Goal: Information Seeking & Learning: Learn about a topic

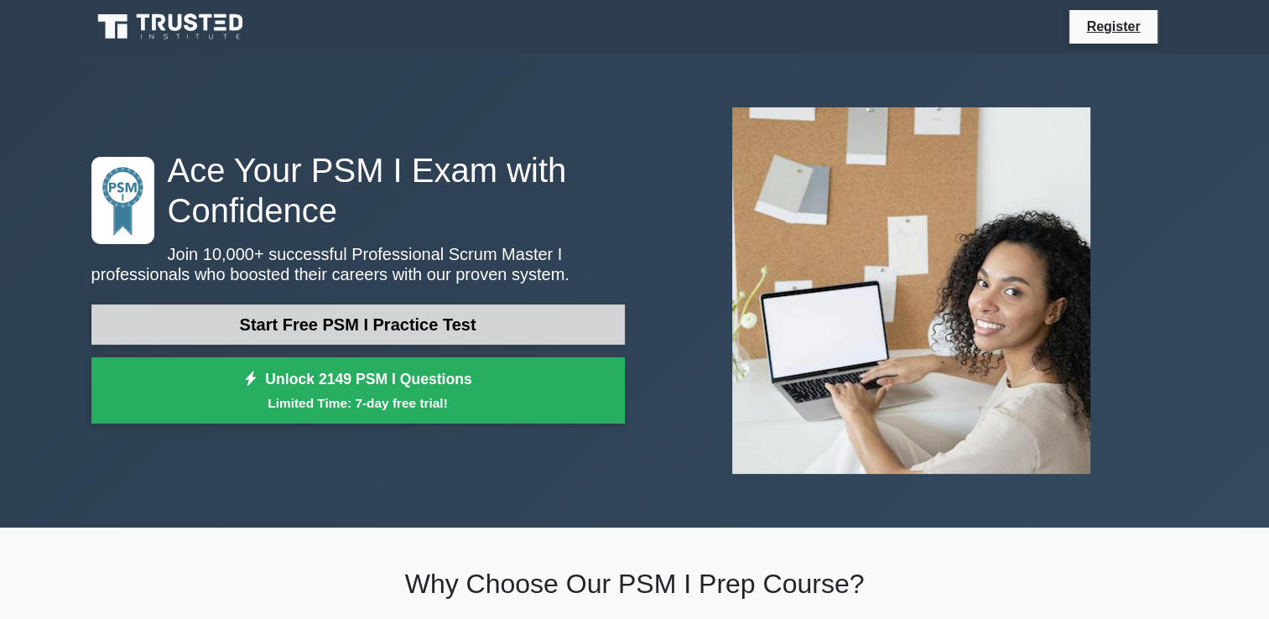
click at [443, 331] on link "Start Free PSM I Practice Test" at bounding box center [358, 325] width 534 height 40
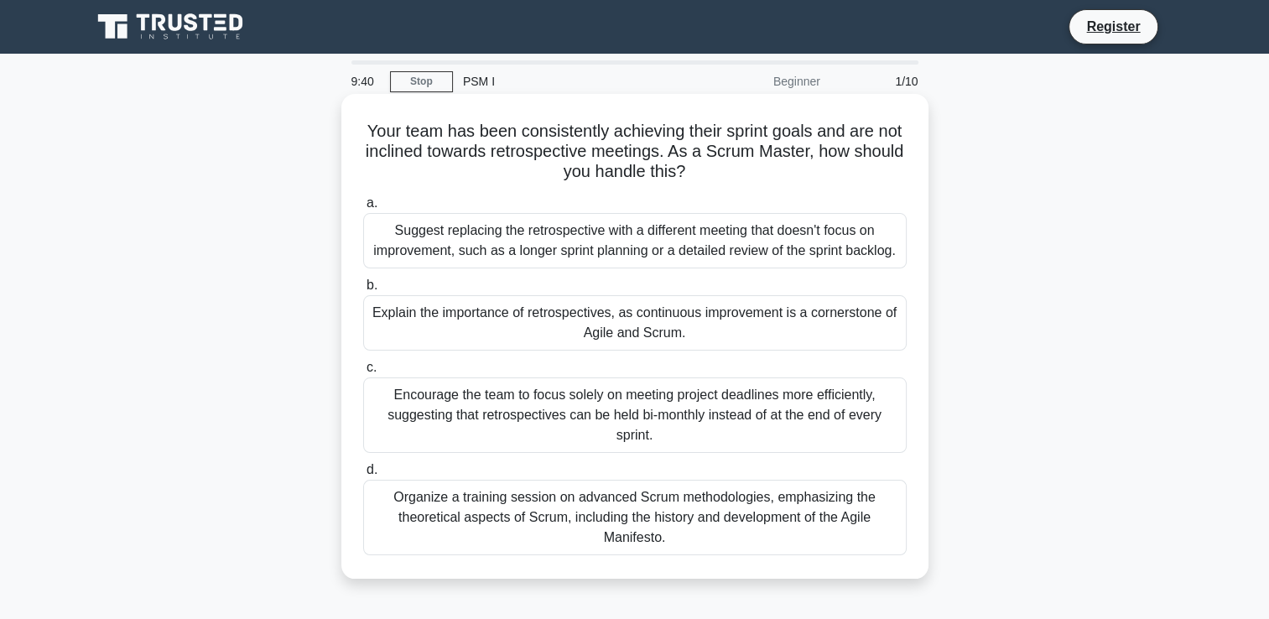
click at [685, 335] on div "Explain the importance of retrospectives, as continuous improvement is a corner…" at bounding box center [635, 322] width 544 height 55
click at [363, 291] on input "b. Explain the importance of retrospectives, as continuous improvement is a cor…" at bounding box center [363, 285] width 0 height 11
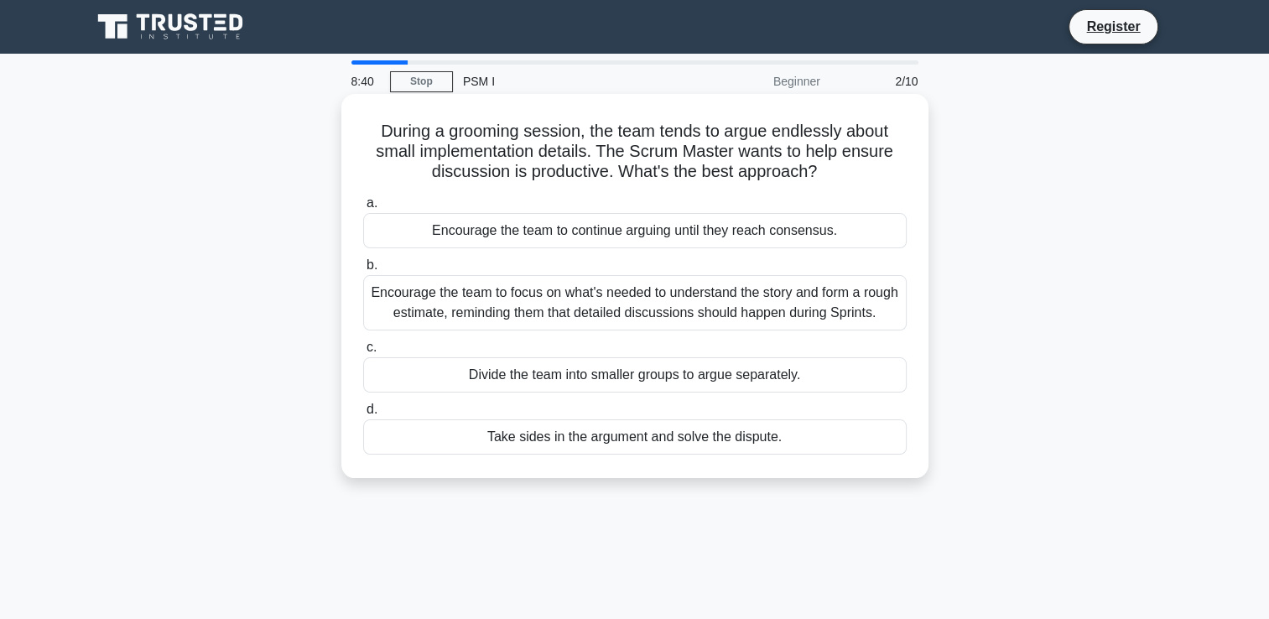
click at [638, 232] on div "Encourage the team to continue arguing until they reach consensus." at bounding box center [635, 230] width 544 height 35
click at [363, 209] on input "a. Encourage the team to continue arguing until they reach consensus." at bounding box center [363, 203] width 0 height 11
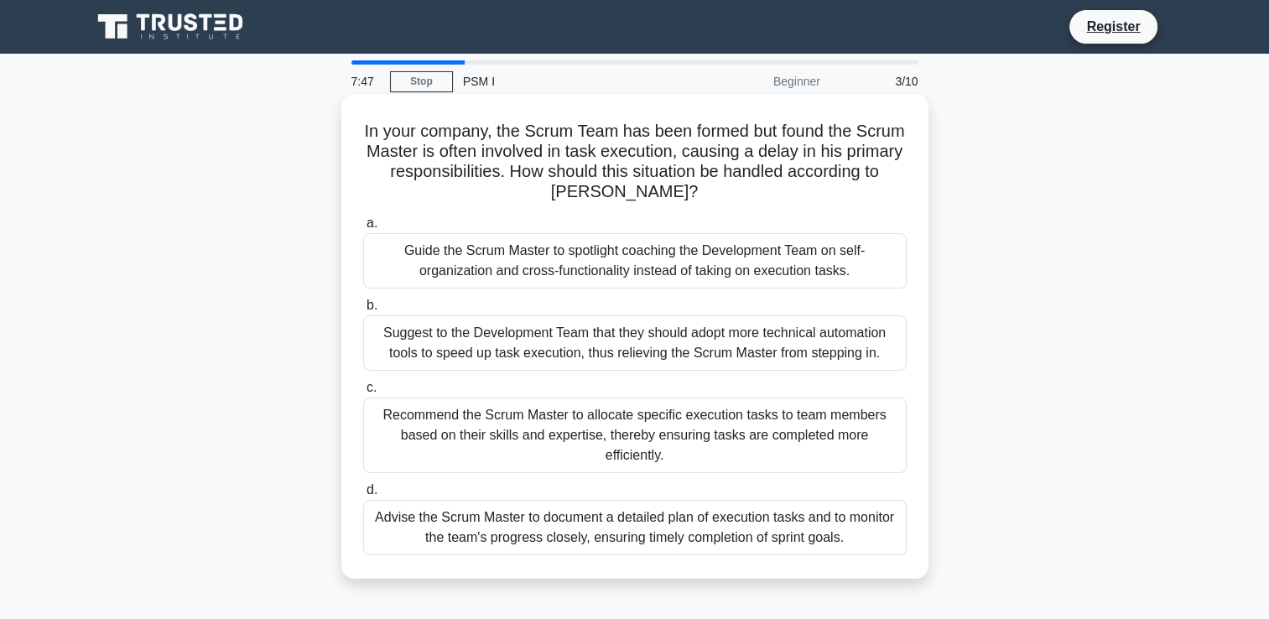
click at [611, 440] on div "Recommend the Scrum Master to allocate specific execution tasks to team members…" at bounding box center [635, 435] width 544 height 75
click at [363, 393] on input "c. Recommend the Scrum Master to allocate specific execution tasks to team memb…" at bounding box center [363, 388] width 0 height 11
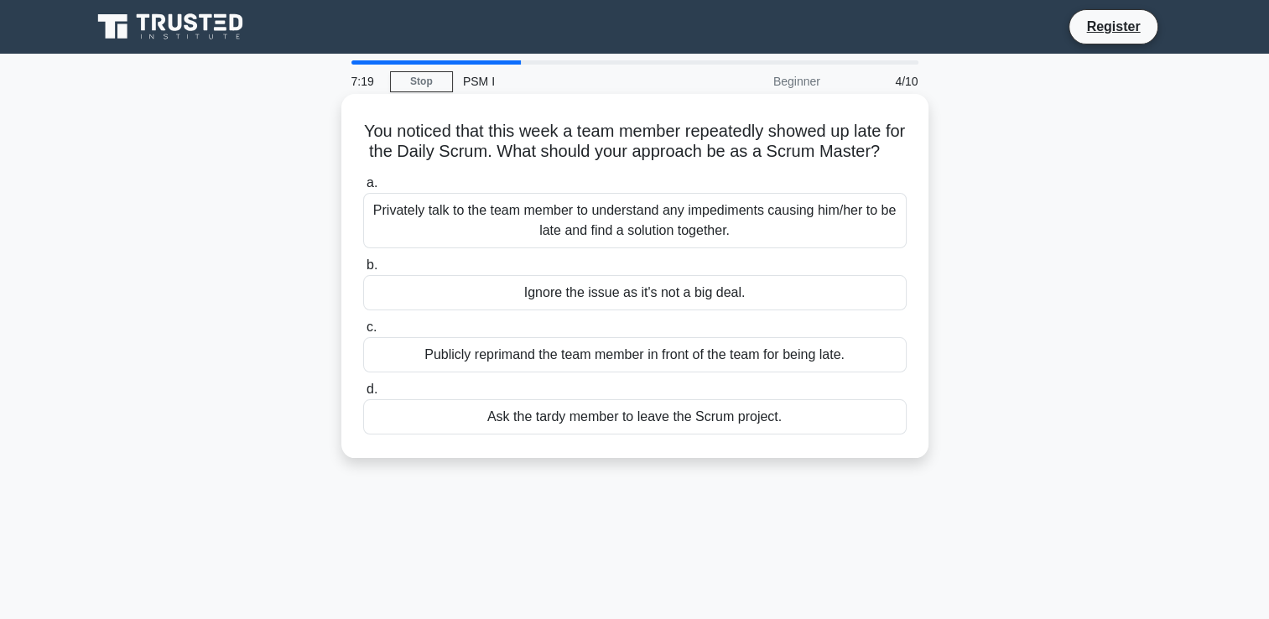
click at [691, 248] on div "Privately talk to the team member to understand any impediments causing him/her…" at bounding box center [635, 220] width 544 height 55
click at [363, 189] on input "a. Privately talk to the team member to understand any impediments causing him/…" at bounding box center [363, 183] width 0 height 11
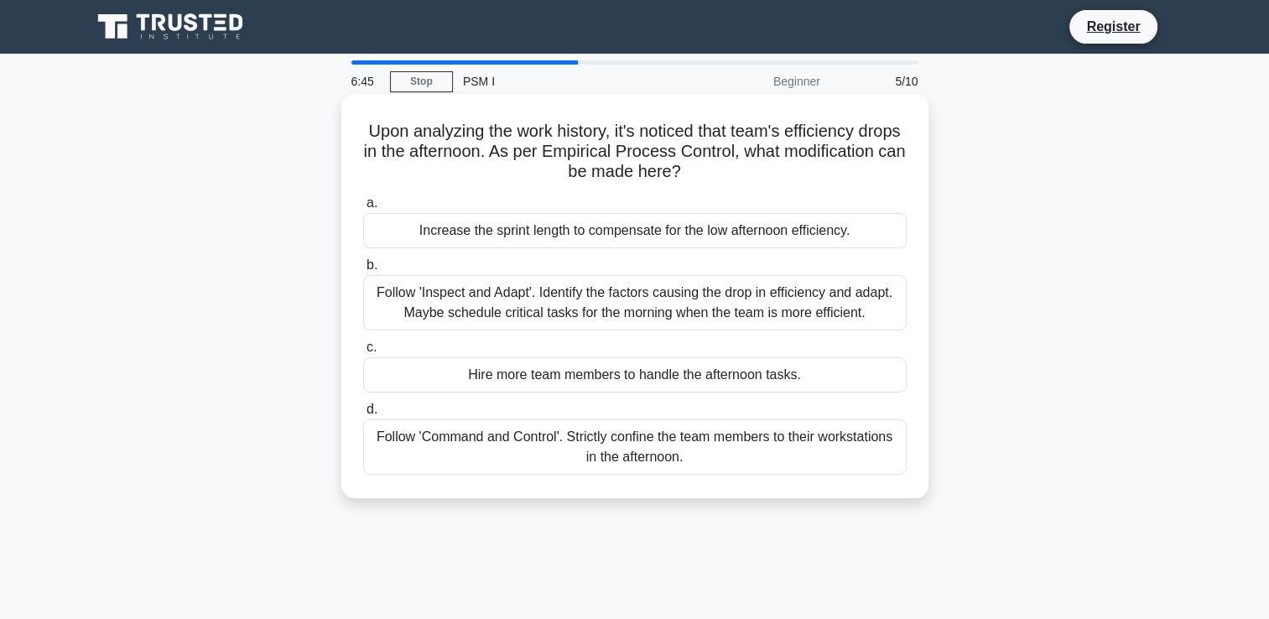
click at [634, 304] on div "Follow 'Inspect and Adapt'. Identify the factors causing the drop in efficiency…" at bounding box center [635, 302] width 544 height 55
click at [363, 271] on input "b. Follow 'Inspect and Adapt'. Identify the factors causing the drop in efficie…" at bounding box center [363, 265] width 0 height 11
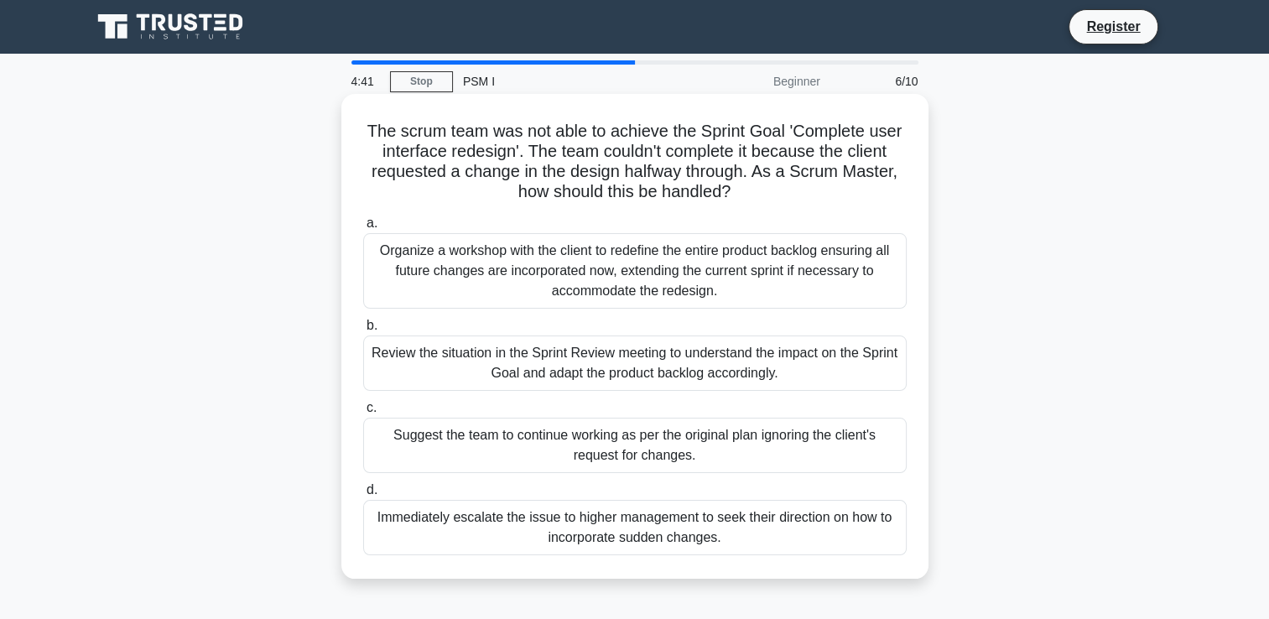
click at [600, 278] on div "Organize a workshop with the client to redefine the entire product backlog ensu…" at bounding box center [635, 270] width 544 height 75
click at [363, 229] on input "a. Organize a workshop with the client to redefine the entire product backlog e…" at bounding box center [363, 223] width 0 height 11
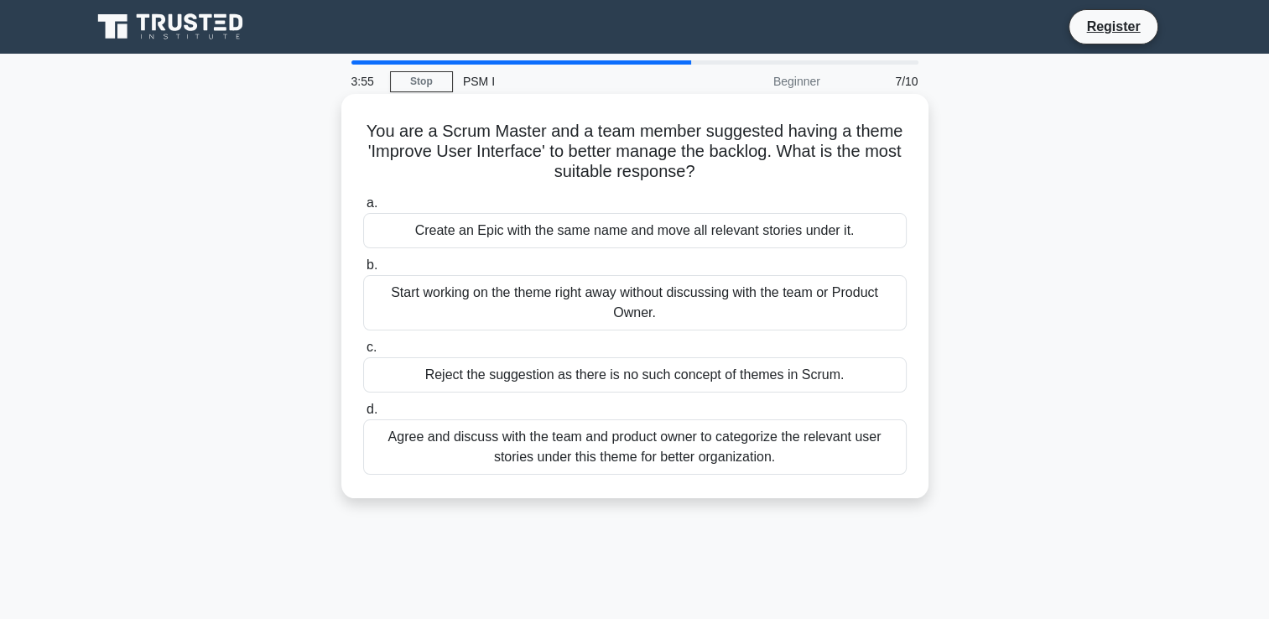
click at [729, 451] on div "Agree and discuss with the team and product owner to categorize the relevant us…" at bounding box center [635, 446] width 544 height 55
click at [363, 415] on input "d. Agree and discuss with the team and product owner to categorize the relevant…" at bounding box center [363, 409] width 0 height 11
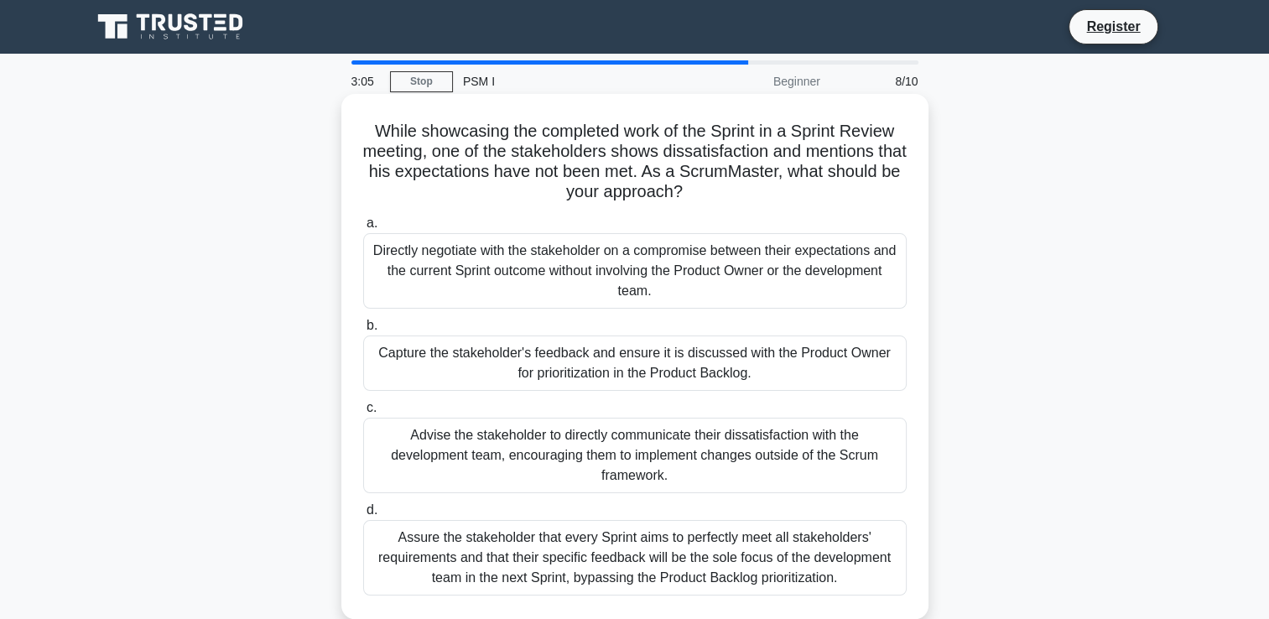
click at [651, 359] on div "Capture the stakeholder's feedback and ensure it is discussed with the Product …" at bounding box center [635, 363] width 544 height 55
click at [363, 331] on input "b. Capture the stakeholder's feedback and ensure it is discussed with the Produ…" at bounding box center [363, 325] width 0 height 11
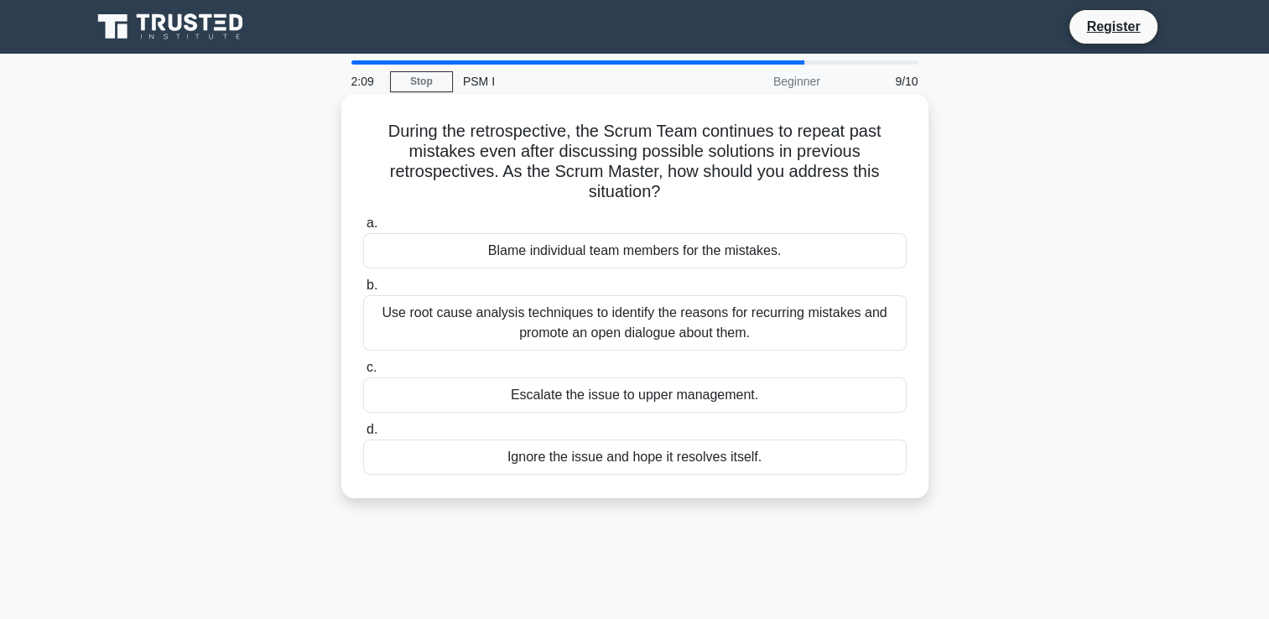
click at [698, 340] on div "Use root cause analysis techniques to identify the reasons for recurring mistak…" at bounding box center [635, 322] width 544 height 55
click at [363, 291] on input "b. Use root cause analysis techniques to identify the reasons for recurring mis…" at bounding box center [363, 285] width 0 height 11
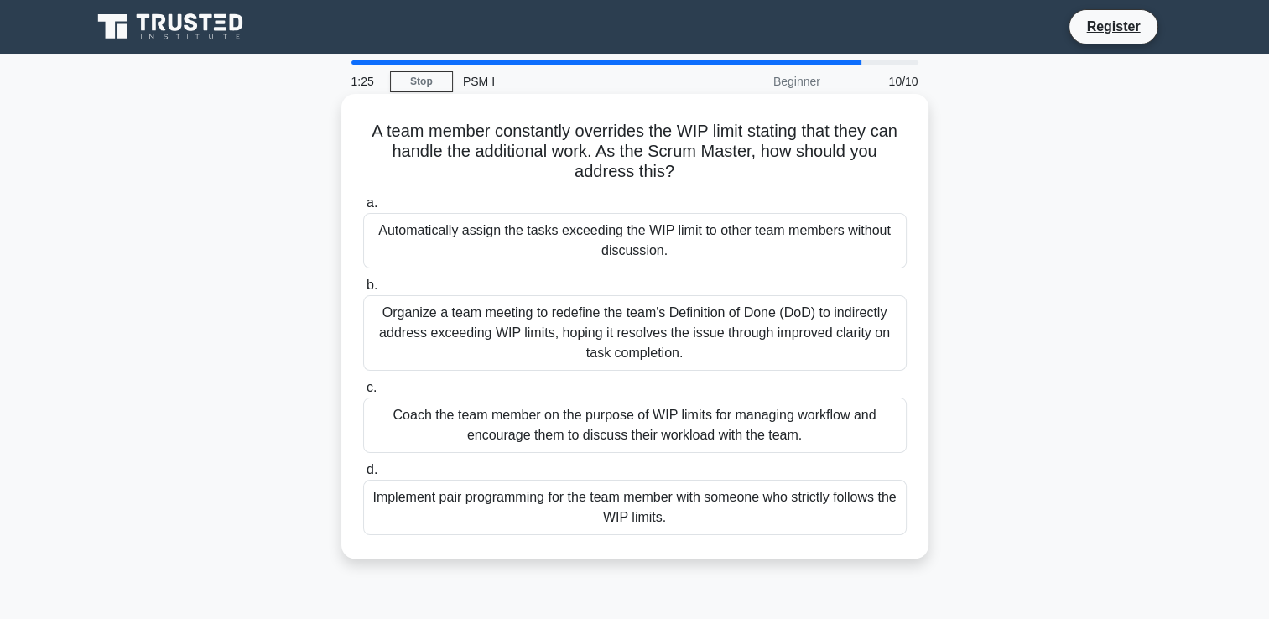
click at [659, 434] on div "Coach the team member on the purpose of WIP limits for managing workflow and en…" at bounding box center [635, 425] width 544 height 55
click at [363, 393] on input "c. Coach the team member on the purpose of WIP limits for managing workflow and…" at bounding box center [363, 388] width 0 height 11
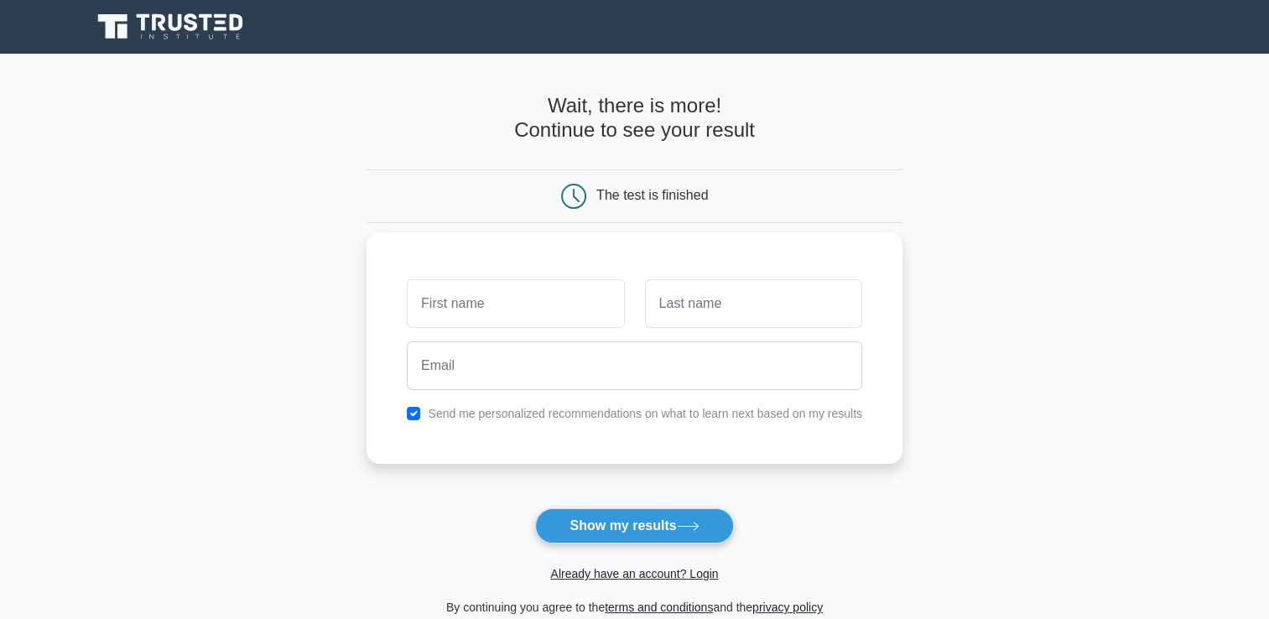
click at [519, 302] on input "text" at bounding box center [515, 303] width 217 height 49
type input "zocli"
click at [697, 320] on input "text" at bounding box center [753, 303] width 217 height 49
type input "diane"
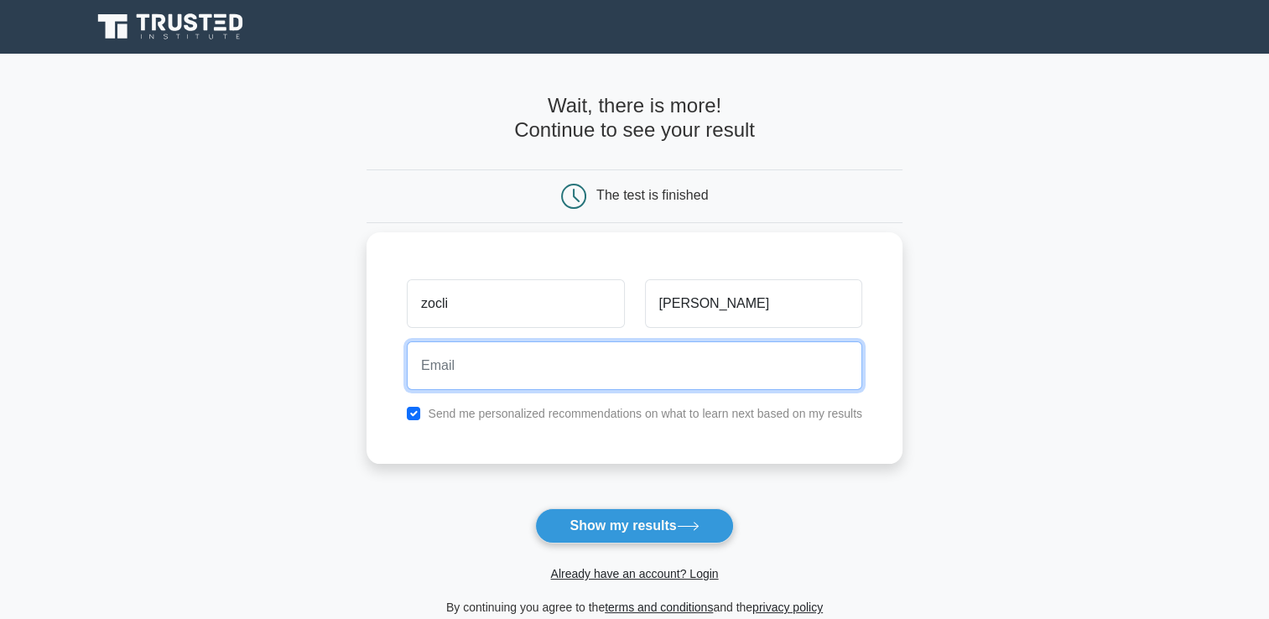
click at [631, 366] on input "email" at bounding box center [635, 365] width 456 height 49
type input "d"
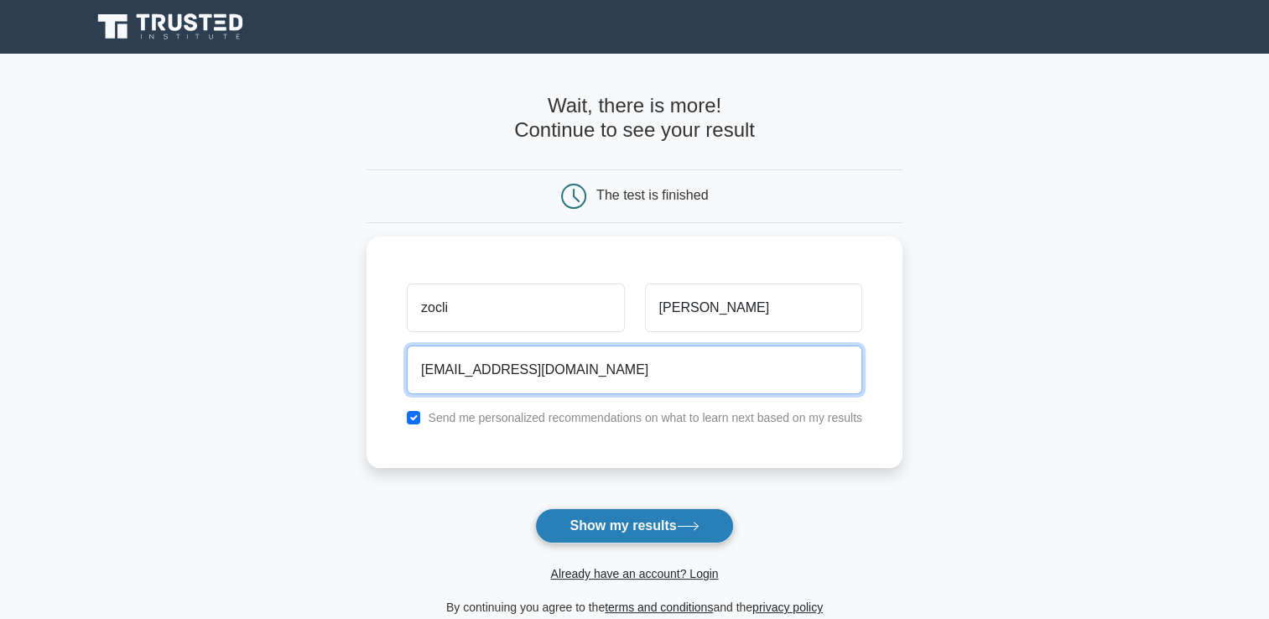
type input "zoclidiane@gmail.com"
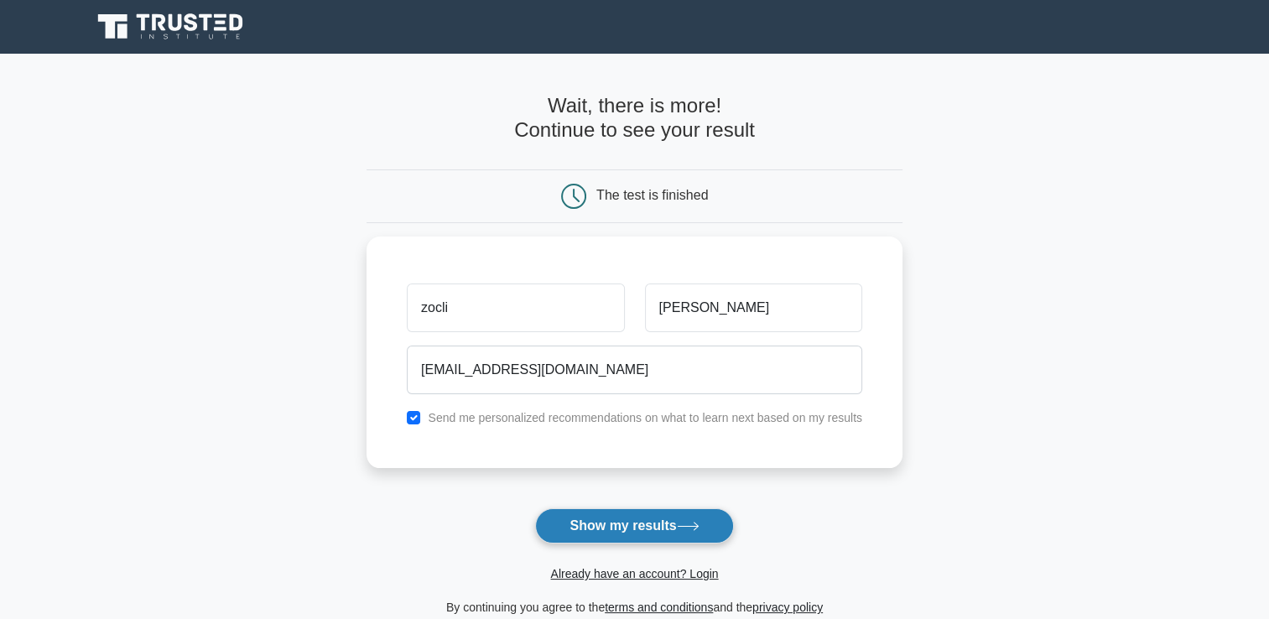
click at [647, 529] on button "Show my results" at bounding box center [634, 525] width 198 height 35
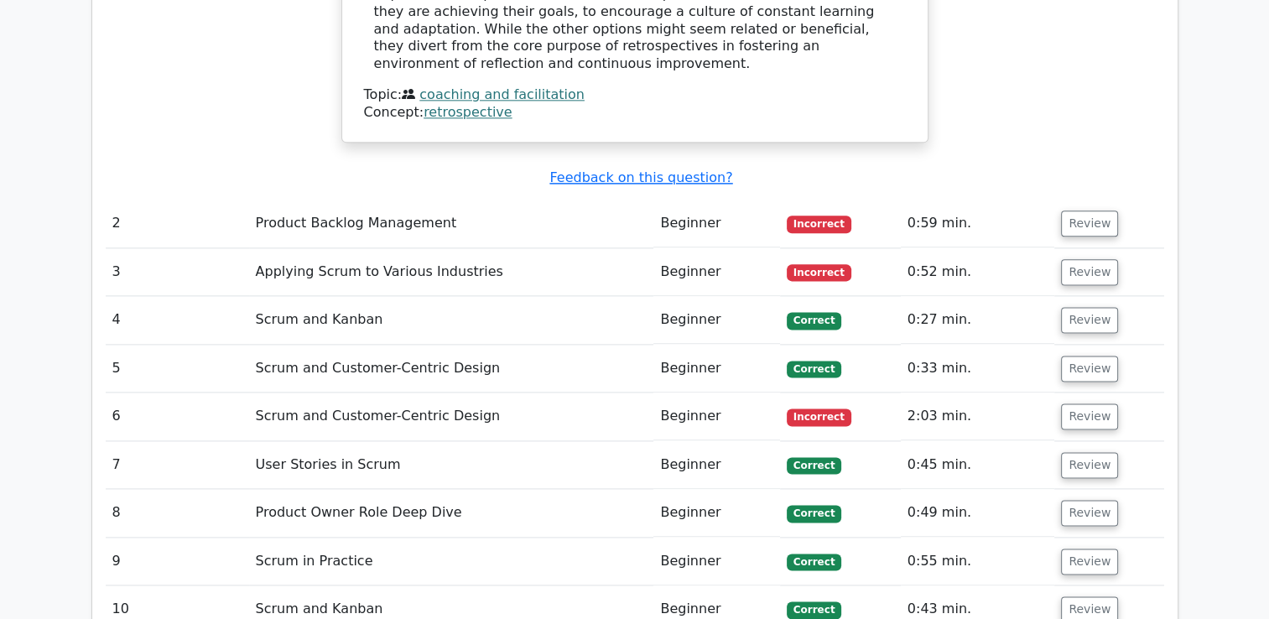
scroll to position [2107, 0]
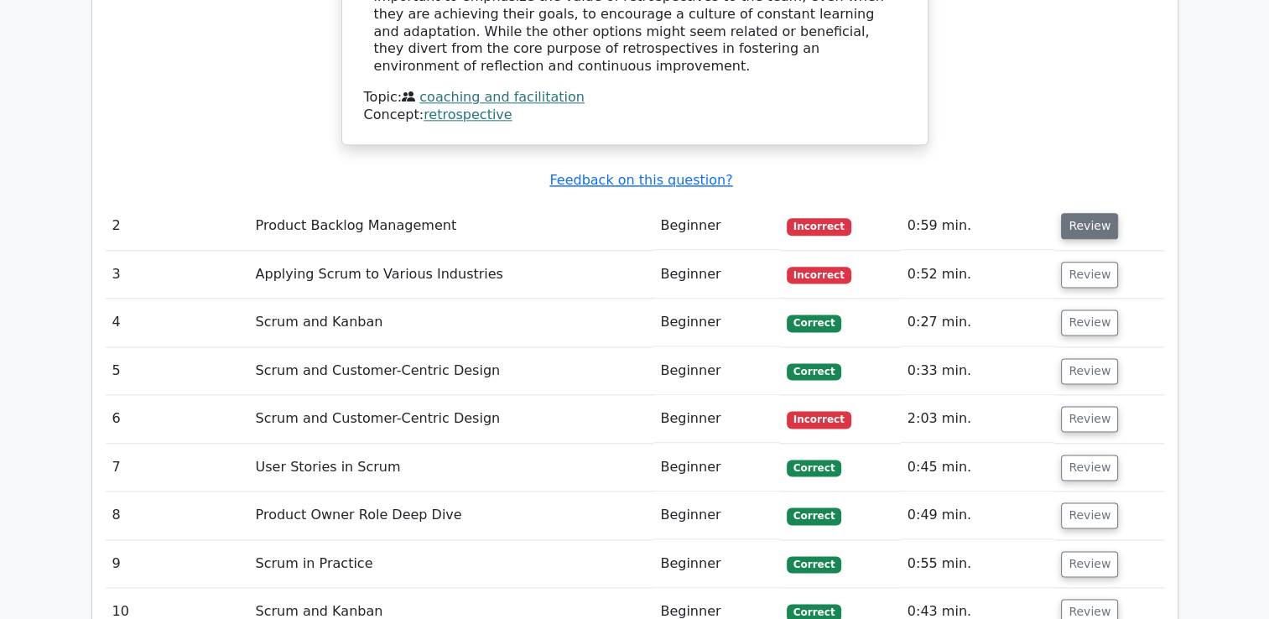
click at [1076, 213] on button "Review" at bounding box center [1089, 226] width 57 height 26
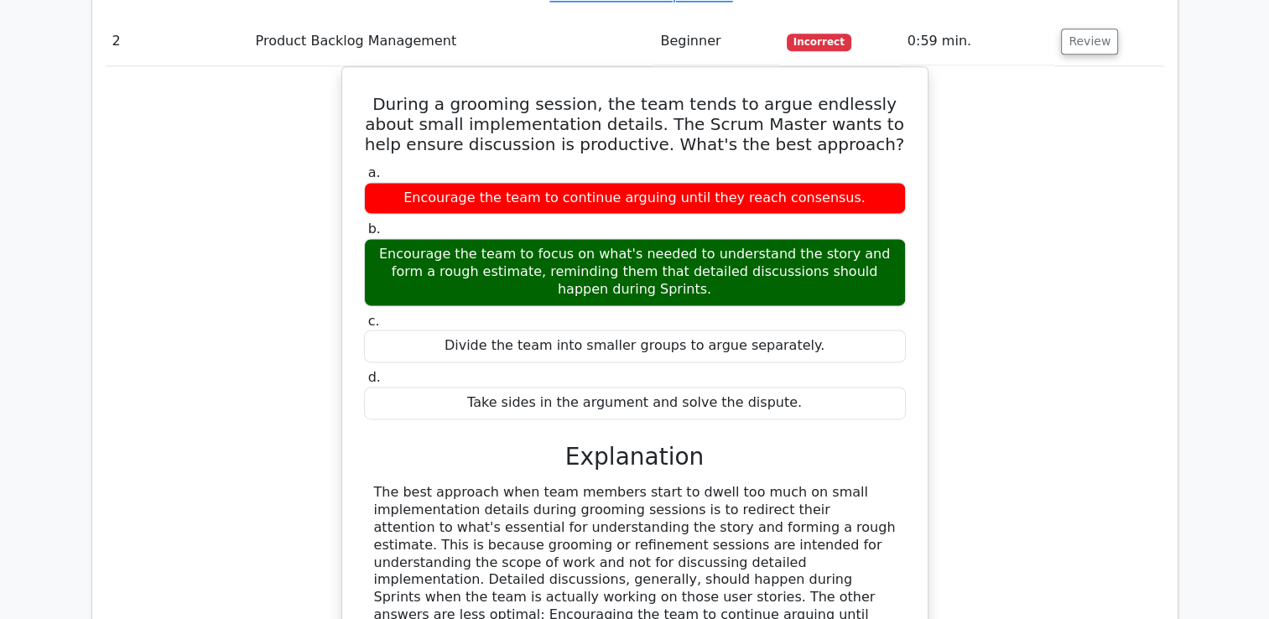
scroll to position [2292, 0]
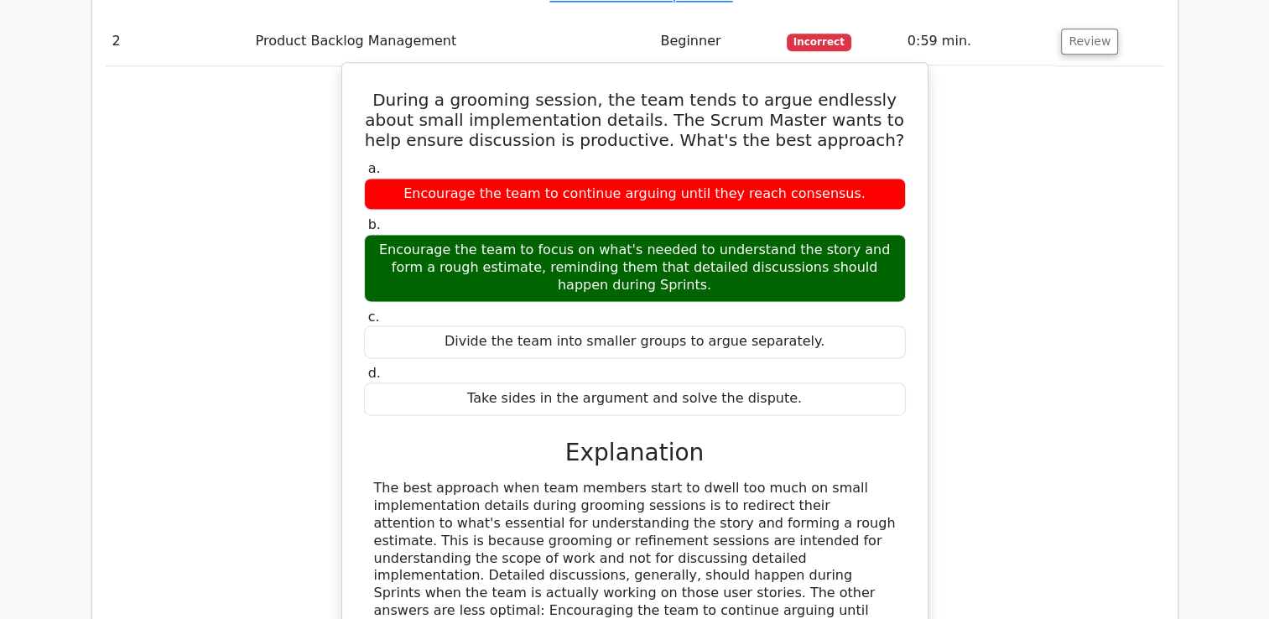
drag, startPoint x: 600, startPoint y: 570, endPoint x: 369, endPoint y: 8, distance: 608.3
click at [369, 70] on div "During a grooming session, the team tends to argue endlessly about small implem…" at bounding box center [635, 411] width 572 height 682
copy div "During a grooming session, the team tends to argue endlessly about small implem…"
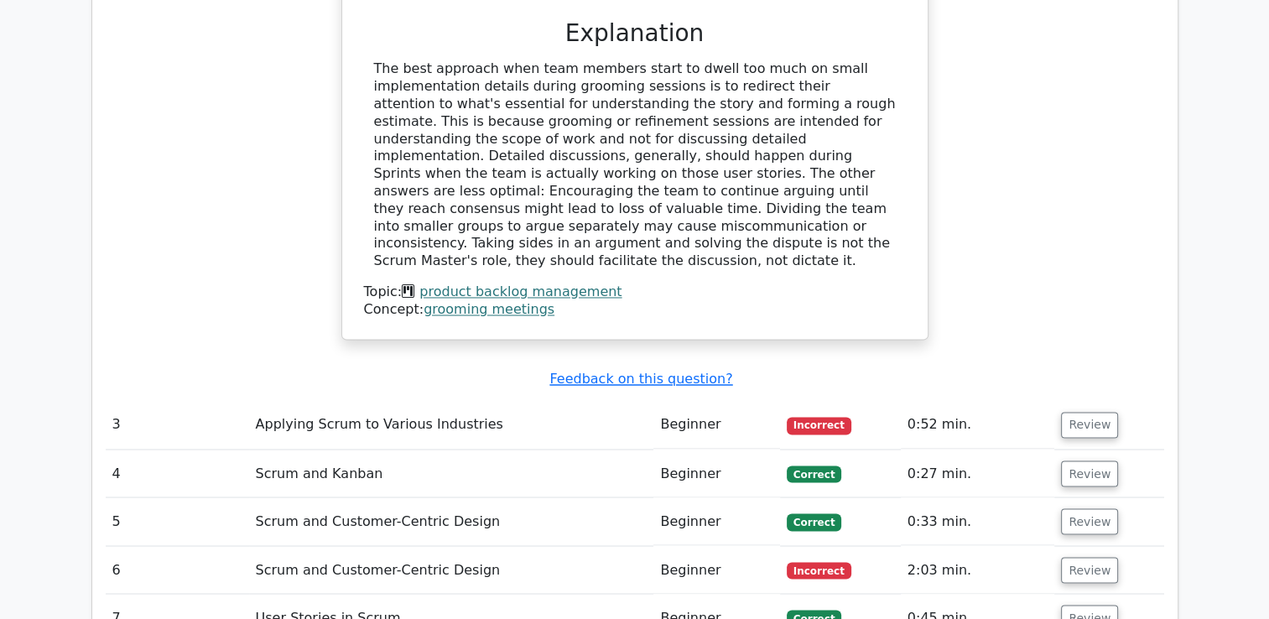
scroll to position [2721, 0]
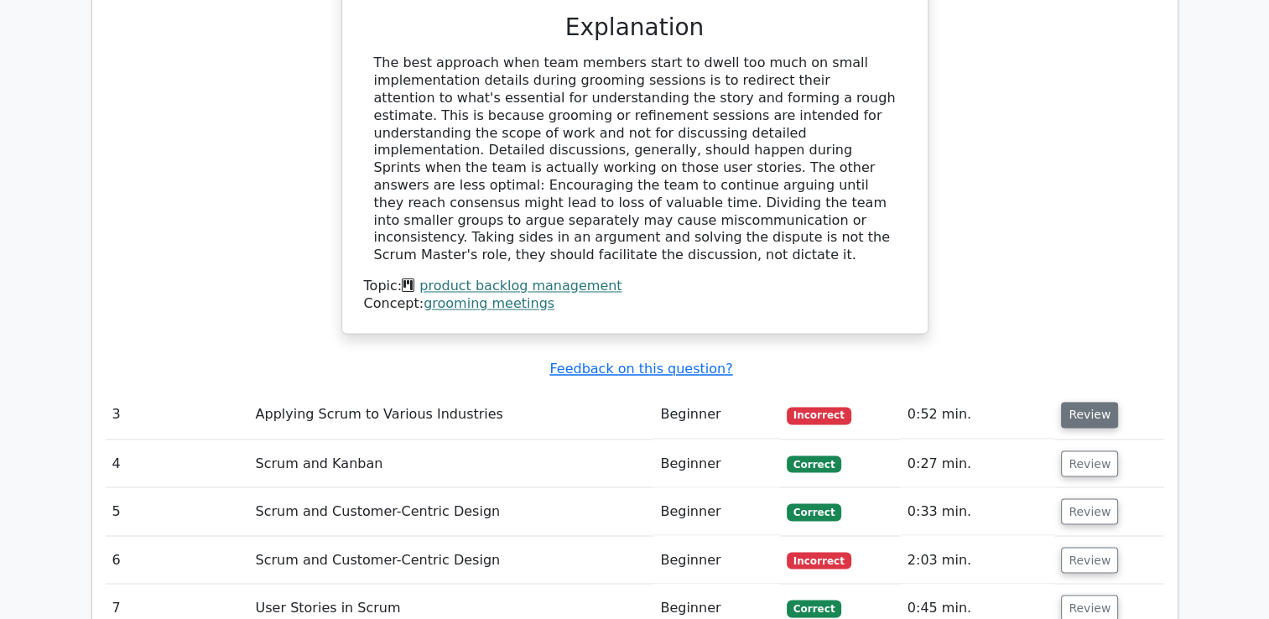
click at [1101, 402] on button "Review" at bounding box center [1089, 415] width 57 height 26
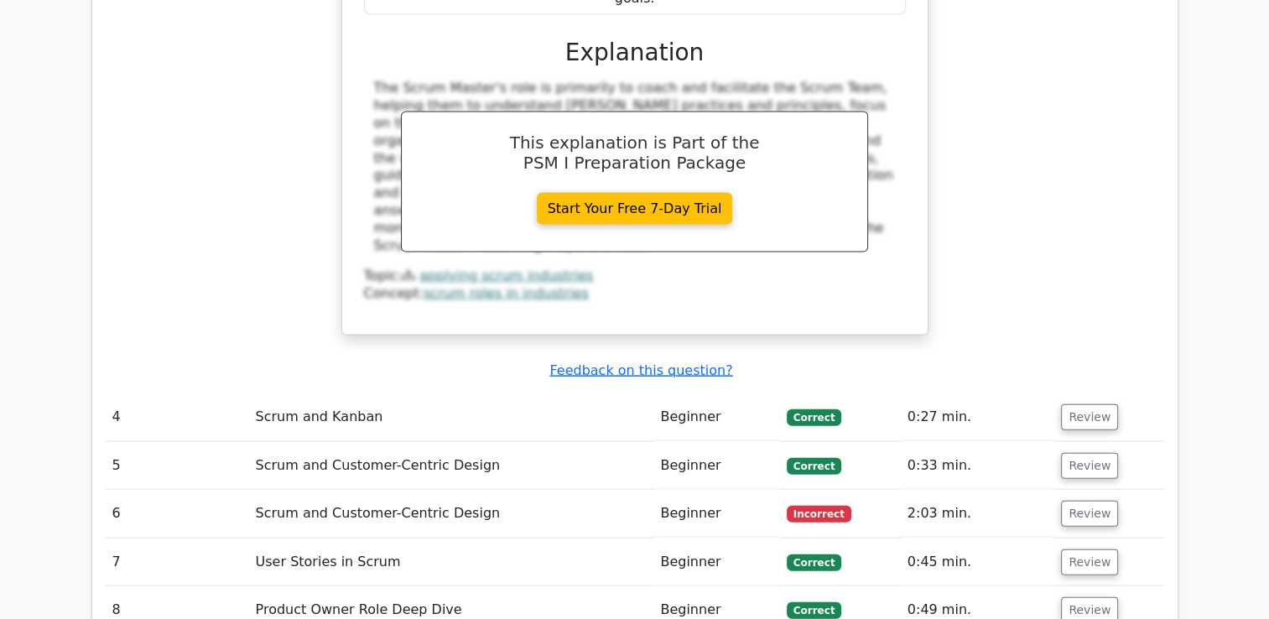
scroll to position [3607, 0]
click at [1091, 500] on button "Review" at bounding box center [1089, 513] width 57 height 26
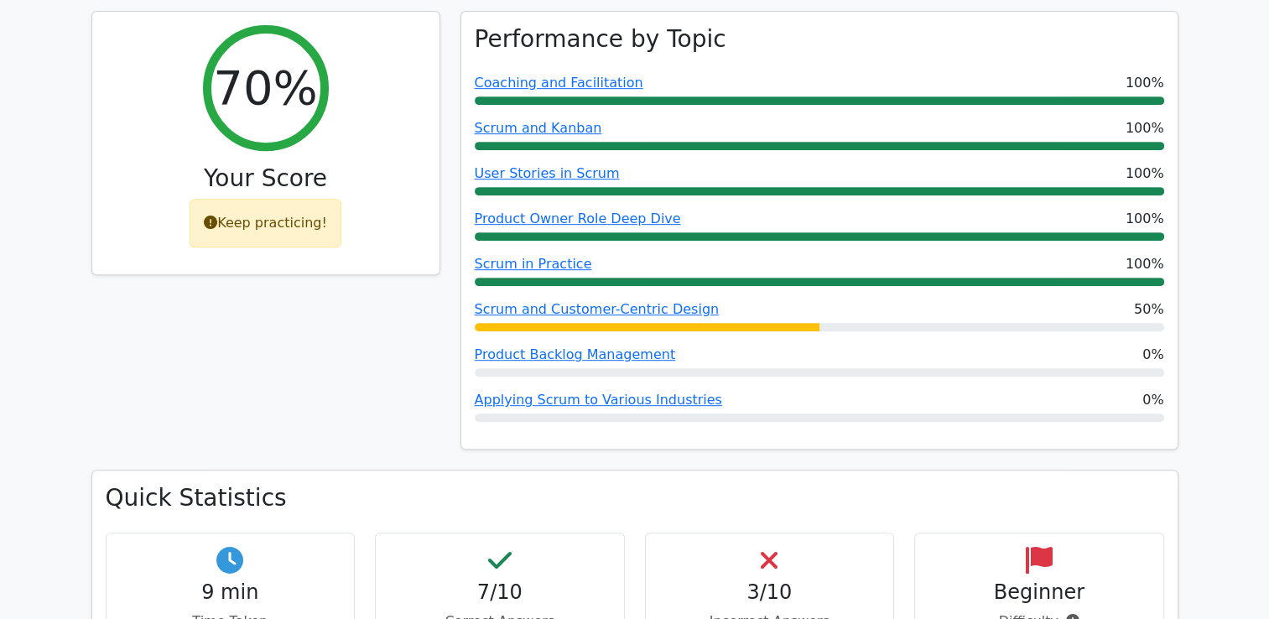
scroll to position [735, 0]
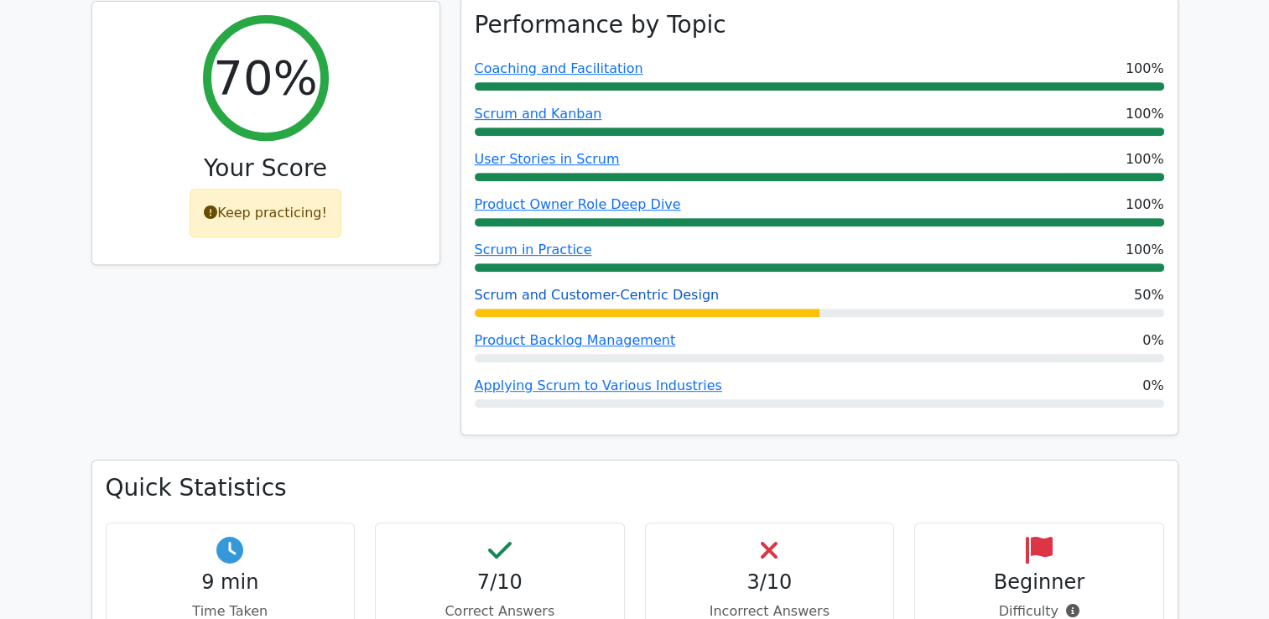
click at [610, 287] on link "Scrum and Customer-Centric Design" at bounding box center [597, 295] width 245 height 16
click at [596, 332] on link "Product Backlog Management" at bounding box center [575, 340] width 201 height 16
click at [601, 377] on link "Applying Scrum to Various Industries" at bounding box center [598, 385] width 247 height 16
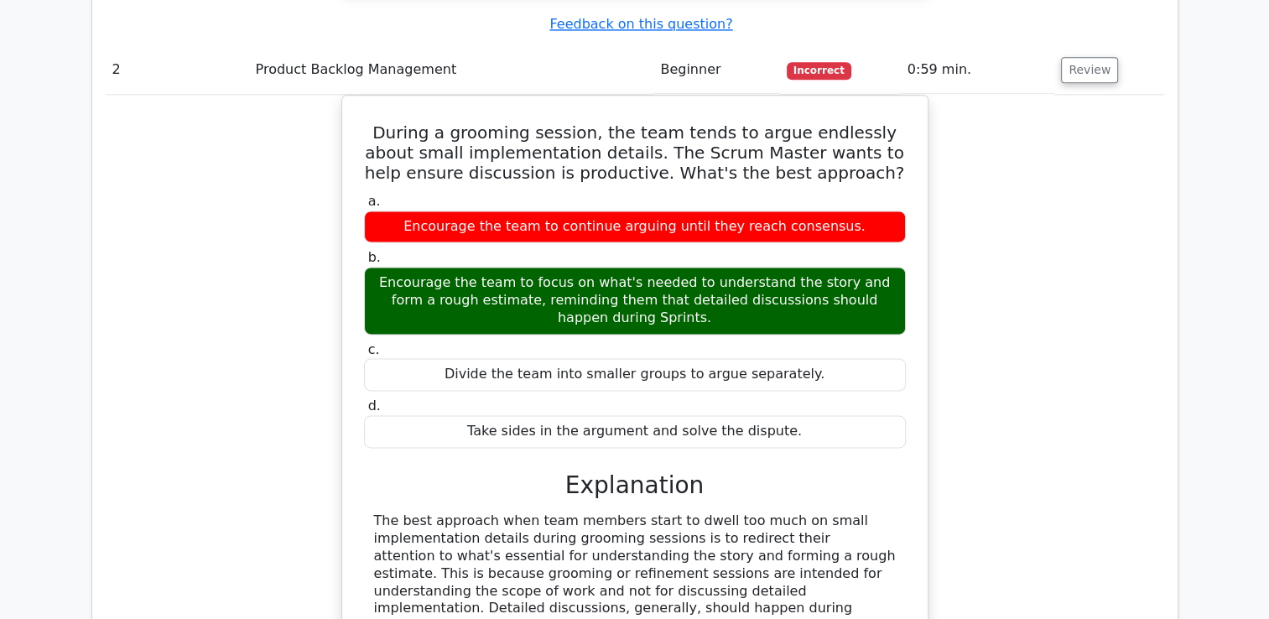
scroll to position [2268, 0]
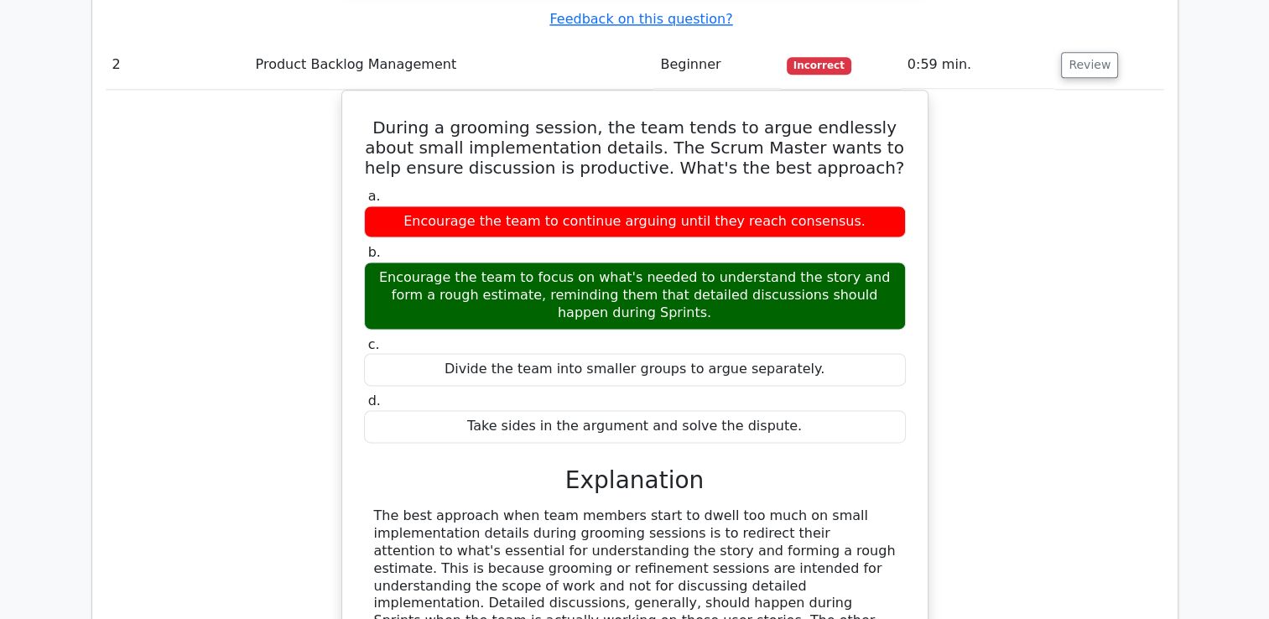
click at [1023, 347] on div "During a grooming session, the team tends to argue endlessly about small implem…" at bounding box center [635, 448] width 1059 height 717
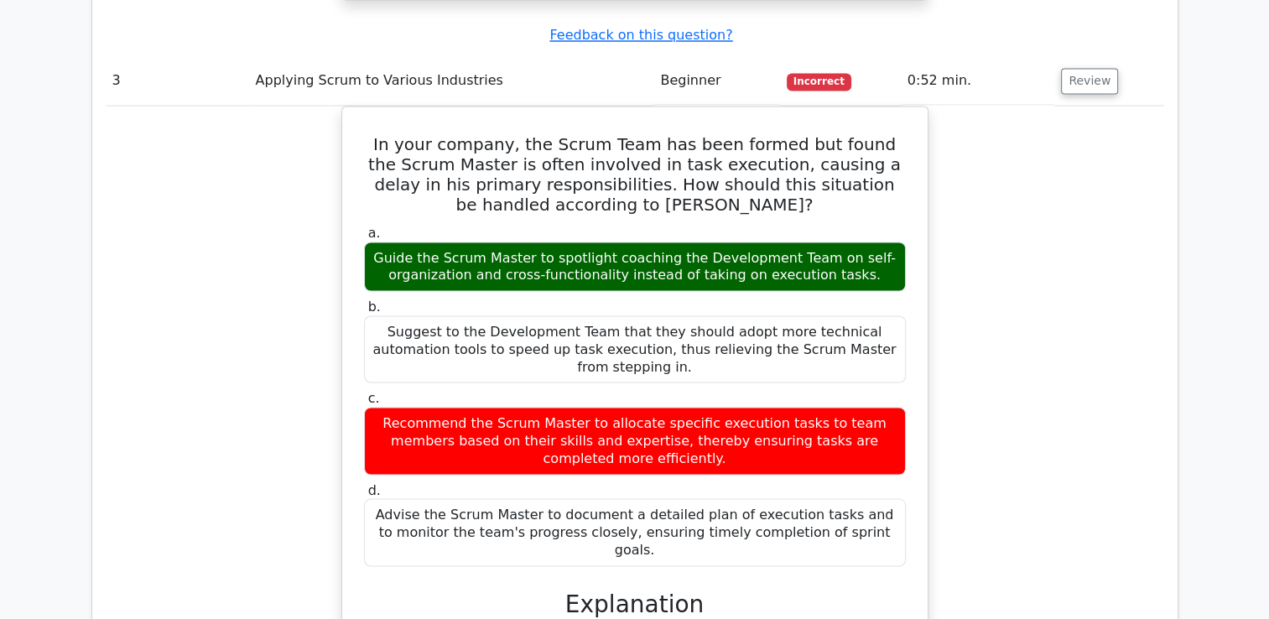
scroll to position [3062, 0]
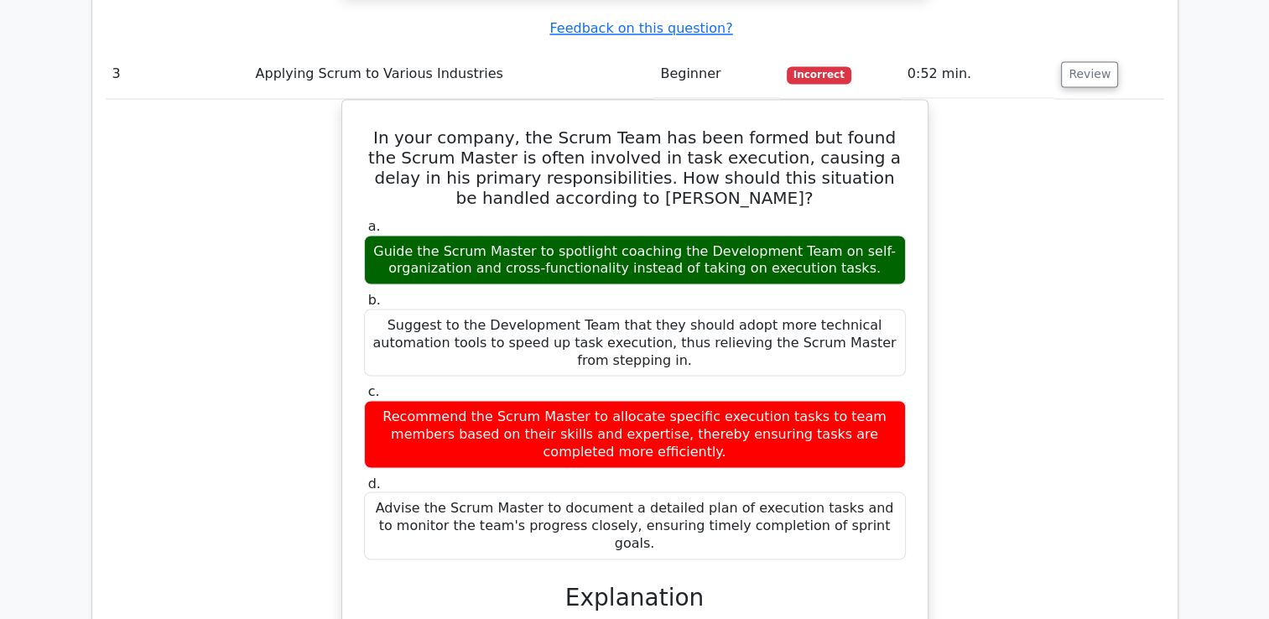
click at [257, 339] on div "In your company, the Scrum Team has been formed but found the Scrum Master is o…" at bounding box center [635, 500] width 1059 height 802
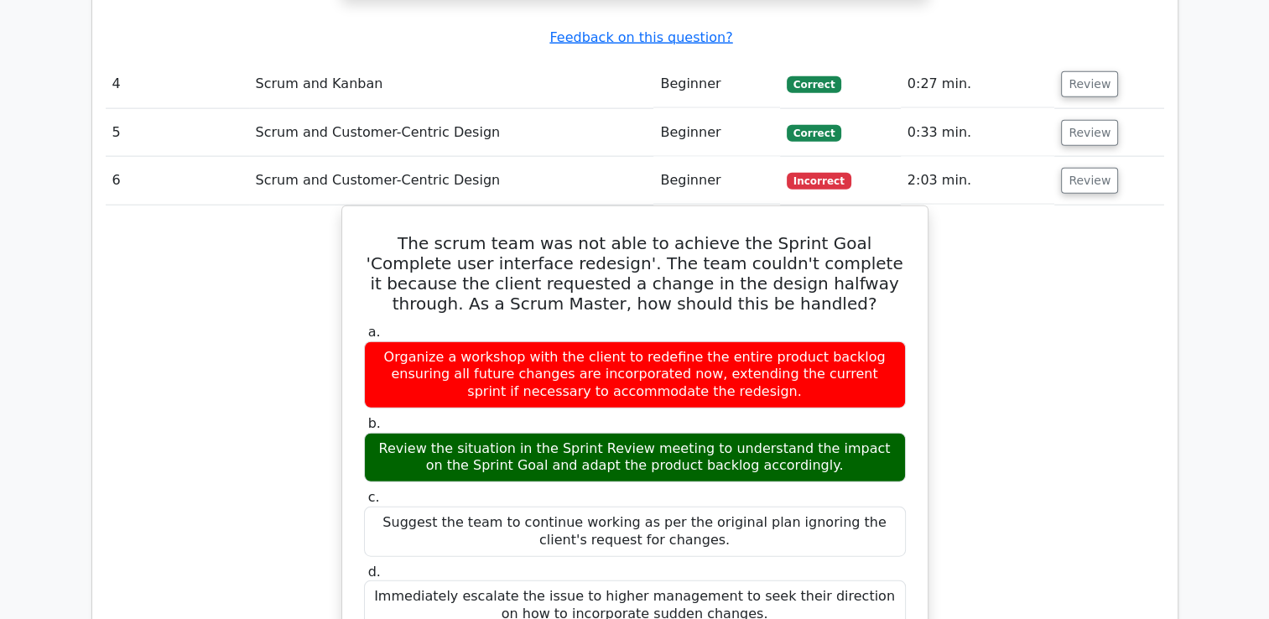
scroll to position [3939, 0]
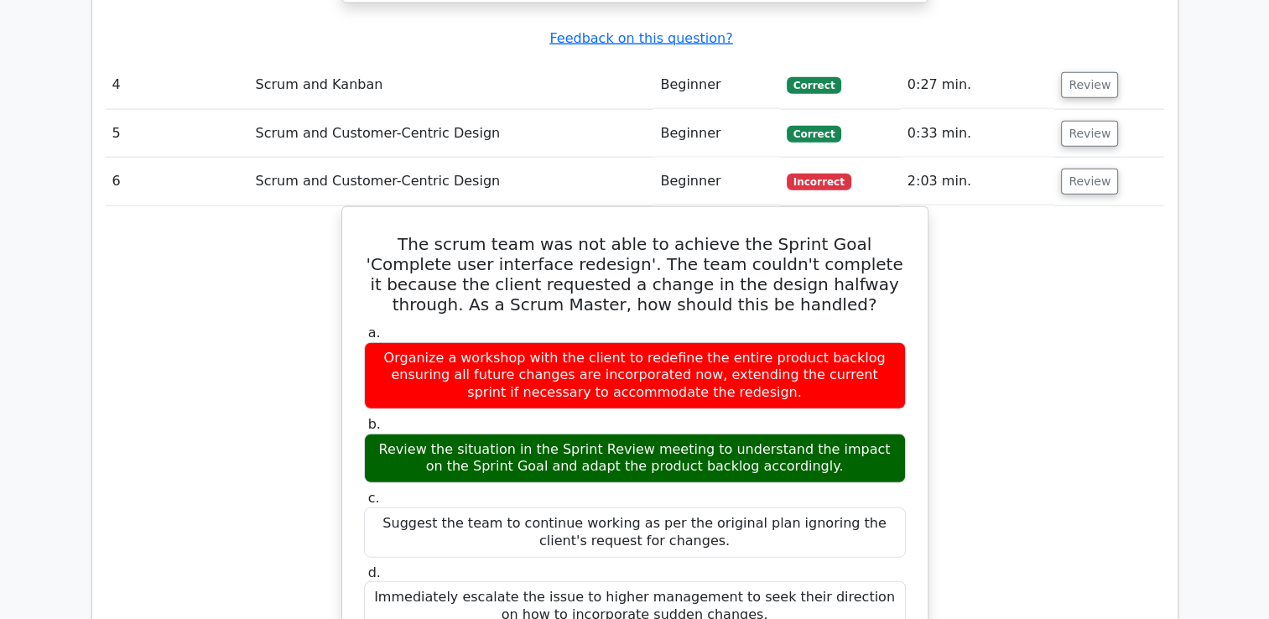
click at [1127, 501] on div "The scrum team was not able to achieve the Sprint Goal 'Complete user interface…" at bounding box center [635, 589] width 1059 height 767
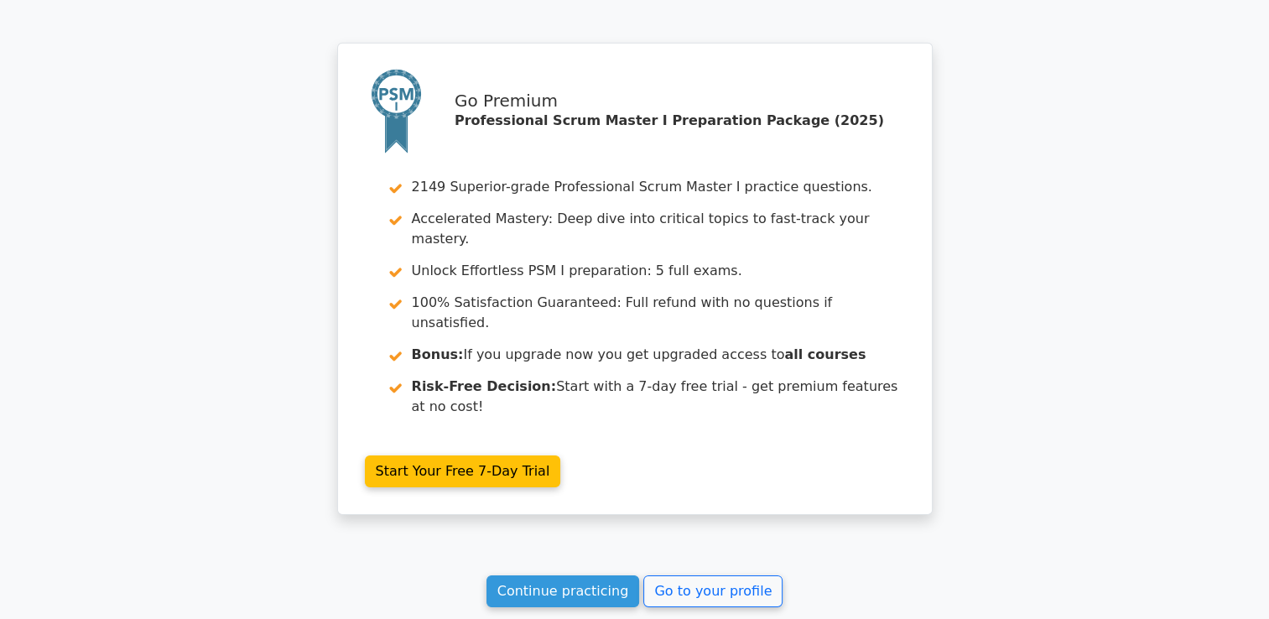
scroll to position [5194, 0]
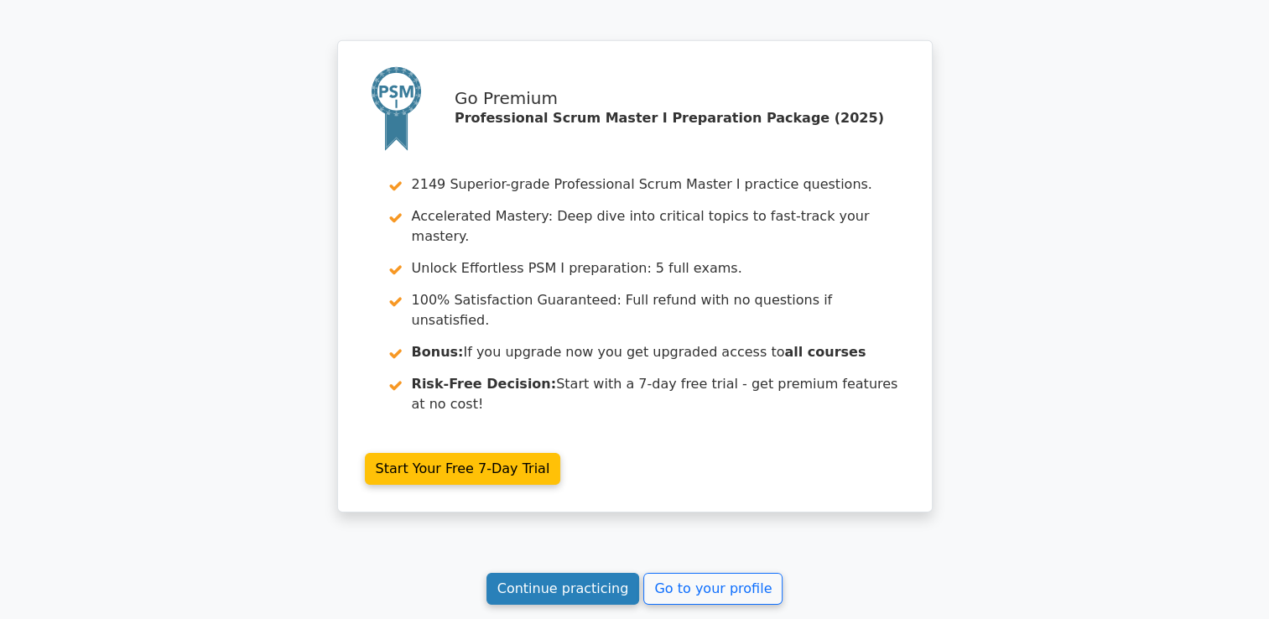
click at [591, 573] on link "Continue practicing" at bounding box center [564, 589] width 154 height 32
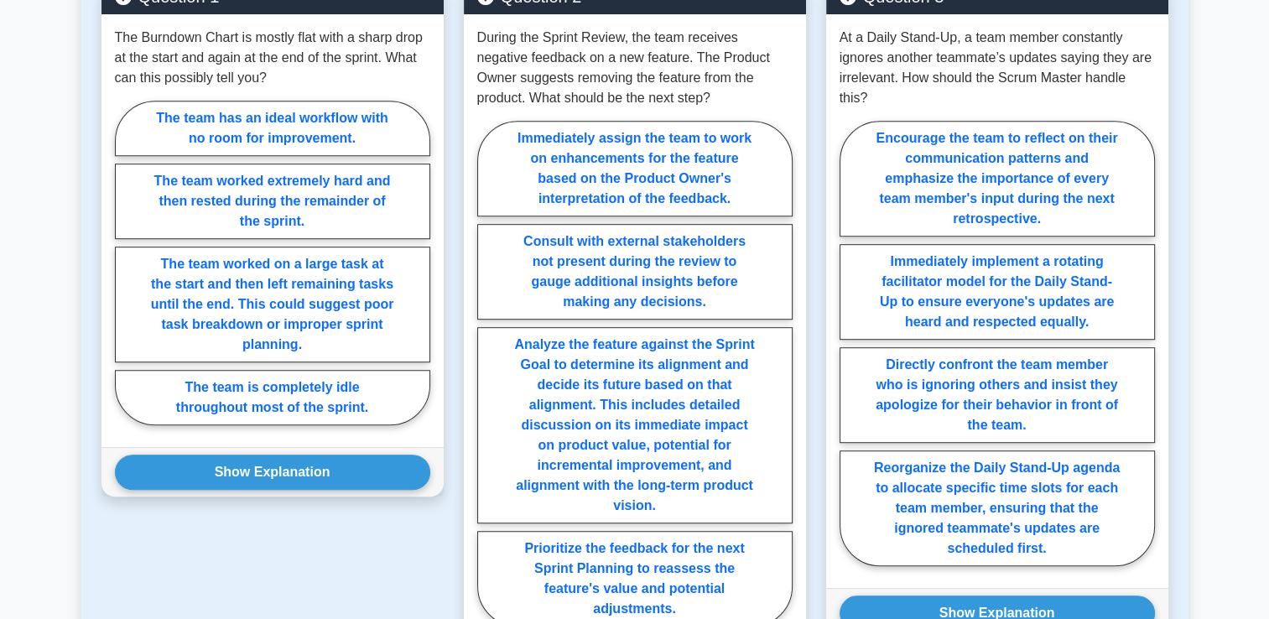
scroll to position [799, 0]
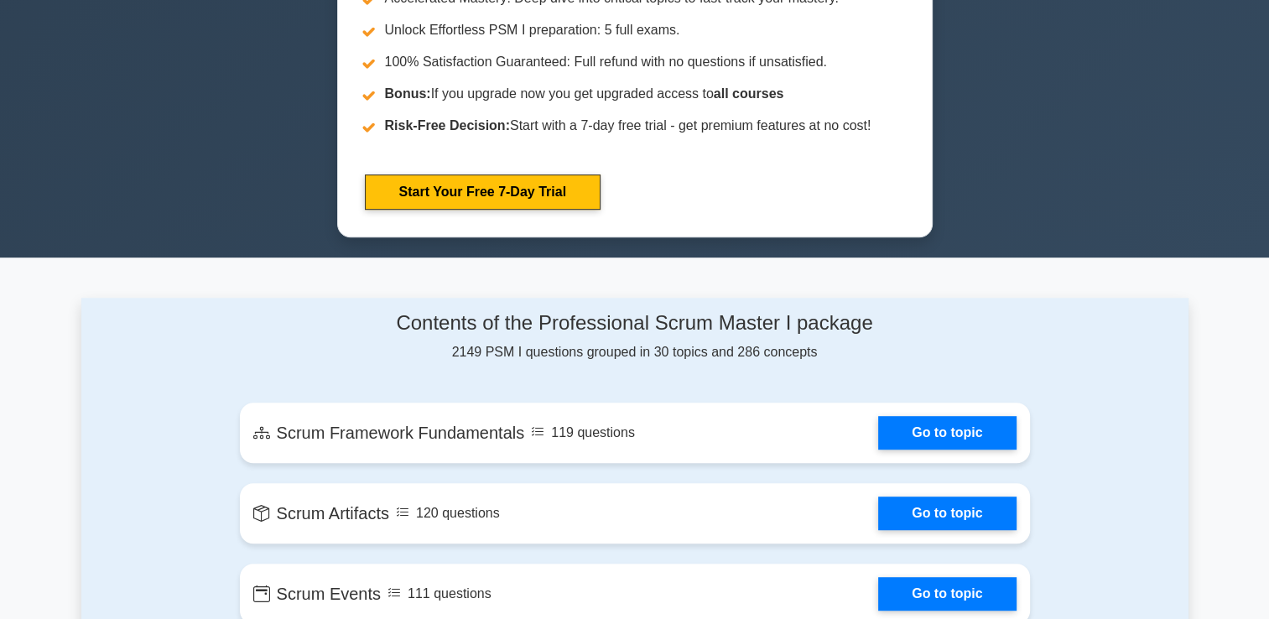
scroll to position [862, 0]
